Goal: Task Accomplishment & Management: Complete application form

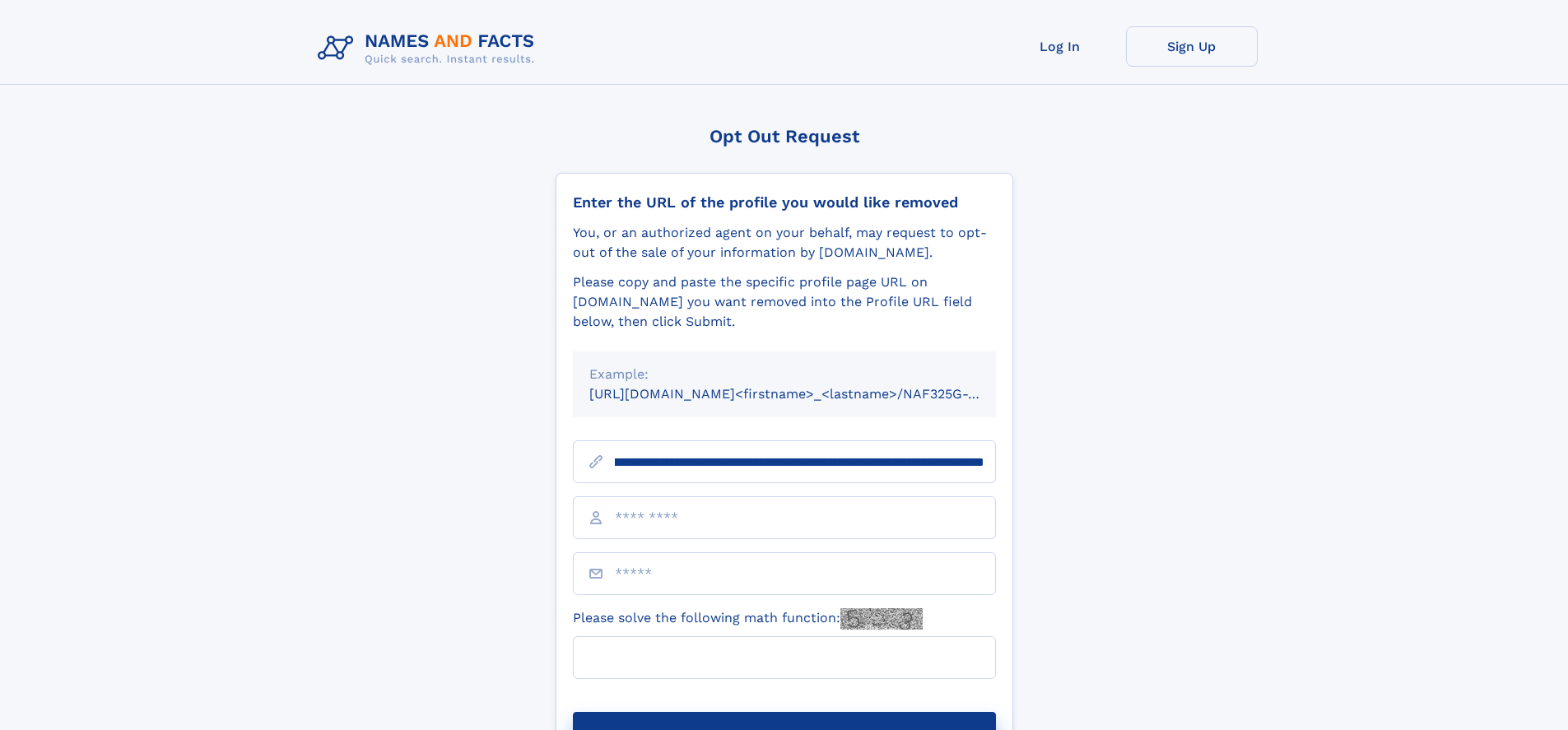
scroll to position [0, 178]
type input "**********"
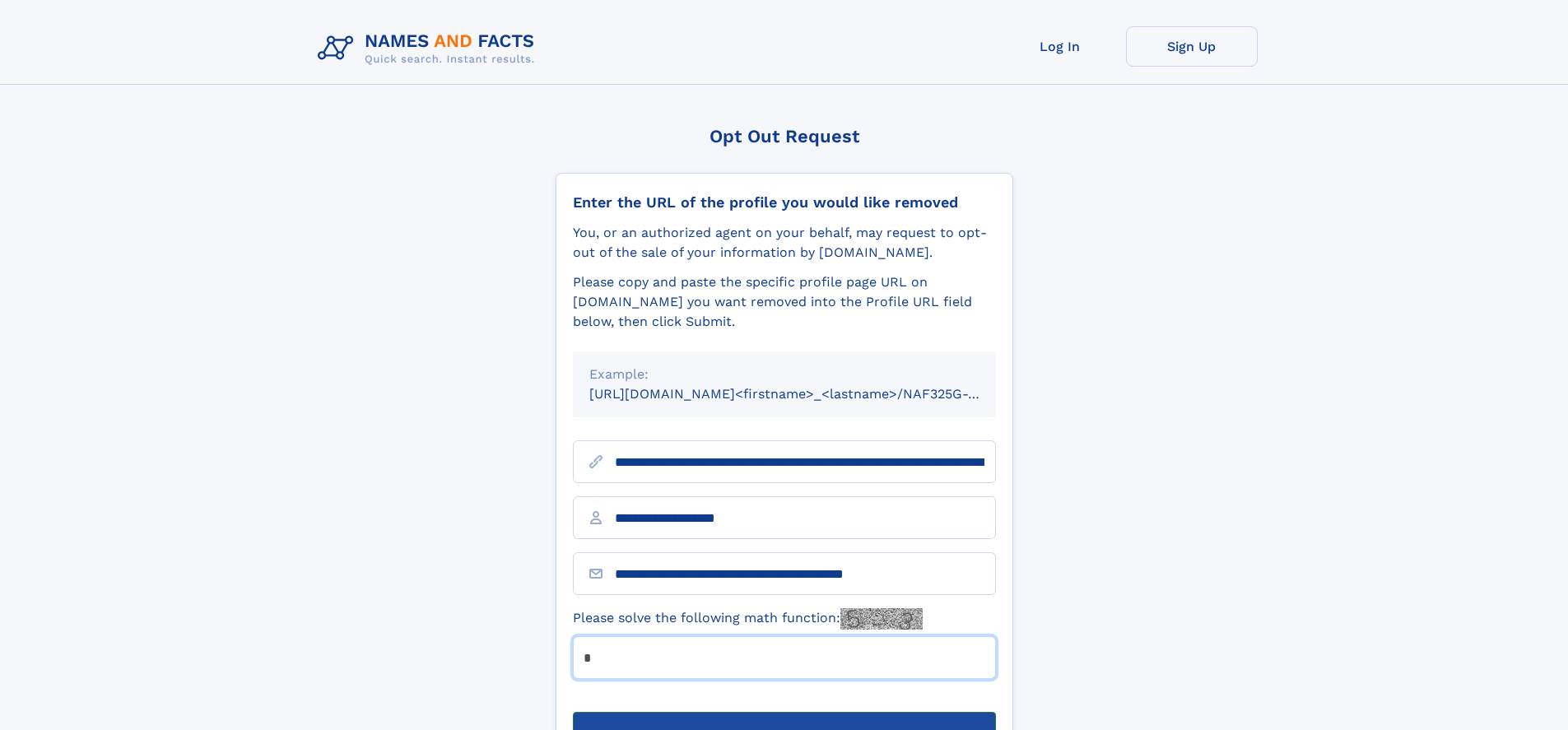
type input "*"
click at [784, 711] on button "Submit Opt Out Request" at bounding box center [784, 737] width 423 height 53
